Goal: Find specific page/section: Find specific page/section

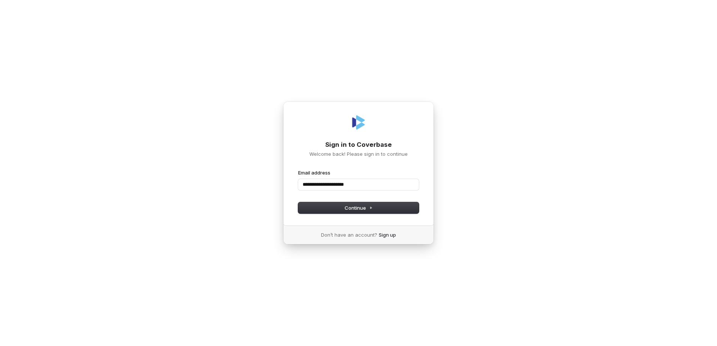
click at [298, 169] on button "submit" at bounding box center [298, 169] width 0 height 0
type input "**********"
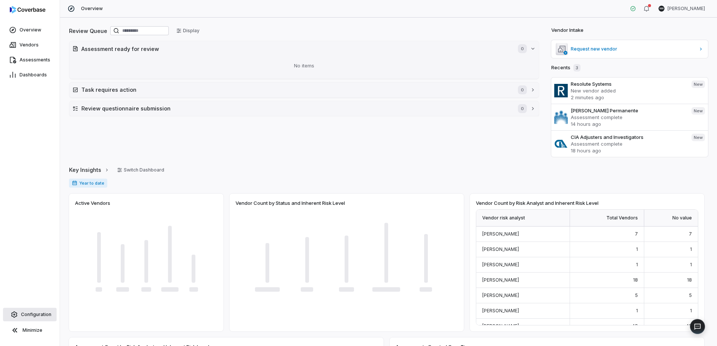
click at [41, 312] on span "Configuration" at bounding box center [36, 315] width 30 height 6
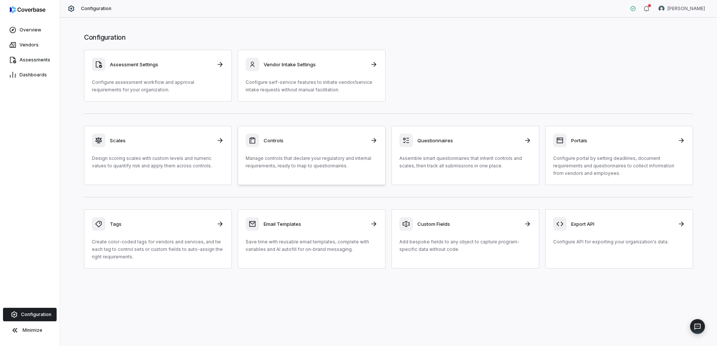
click at [325, 159] on p "Manage controls that declare your regulatory and internal requirements, ready t…" at bounding box center [312, 162] width 132 height 15
